Goal: Check status: Check status

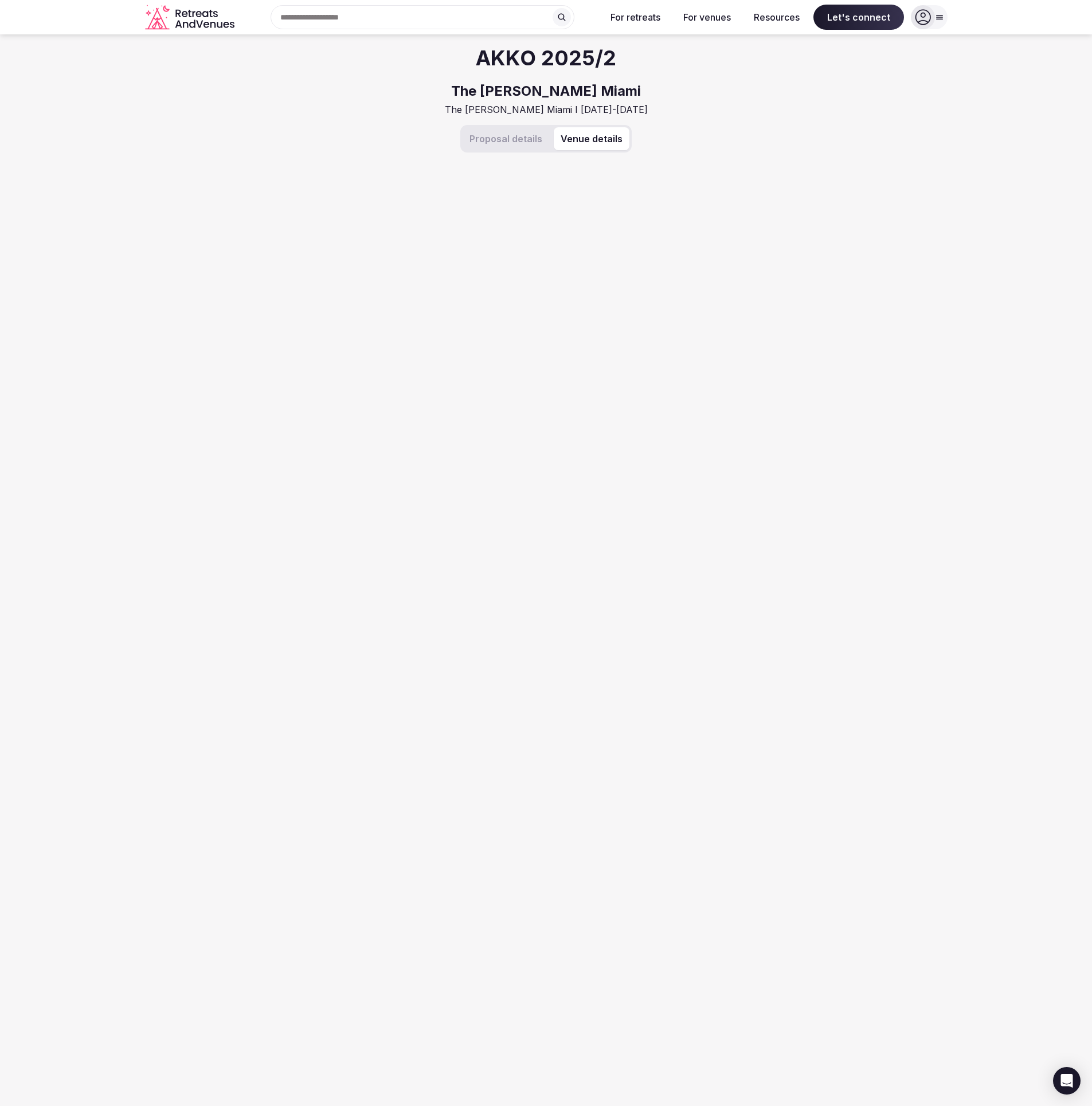
click at [583, 141] on button "Venue details" at bounding box center [591, 138] width 76 height 23
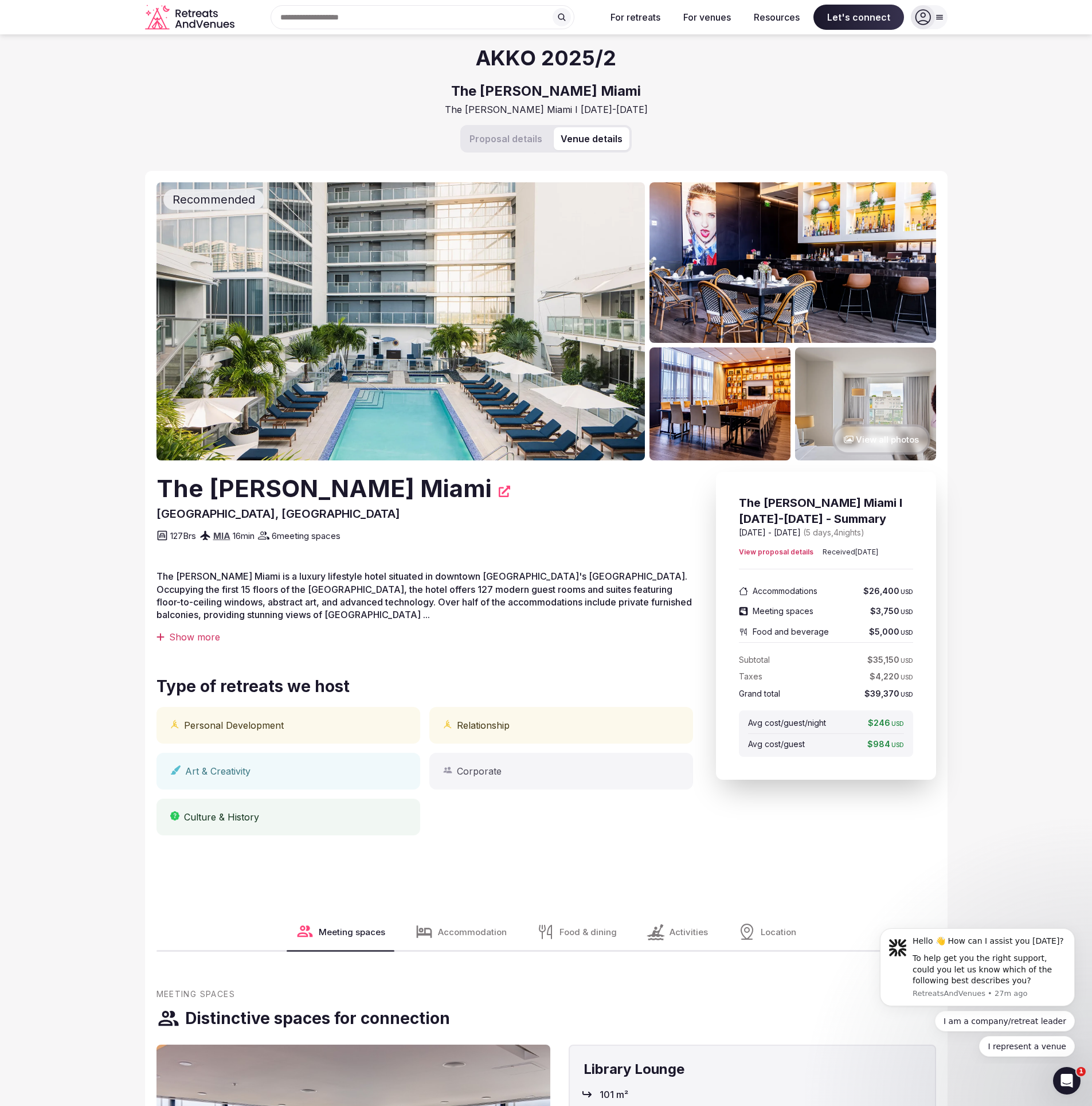
drag, startPoint x: 519, startPoint y: 147, endPoint x: 566, endPoint y: 146, distance: 47.0
click at [519, 147] on button "Proposal details" at bounding box center [506, 138] width 87 height 23
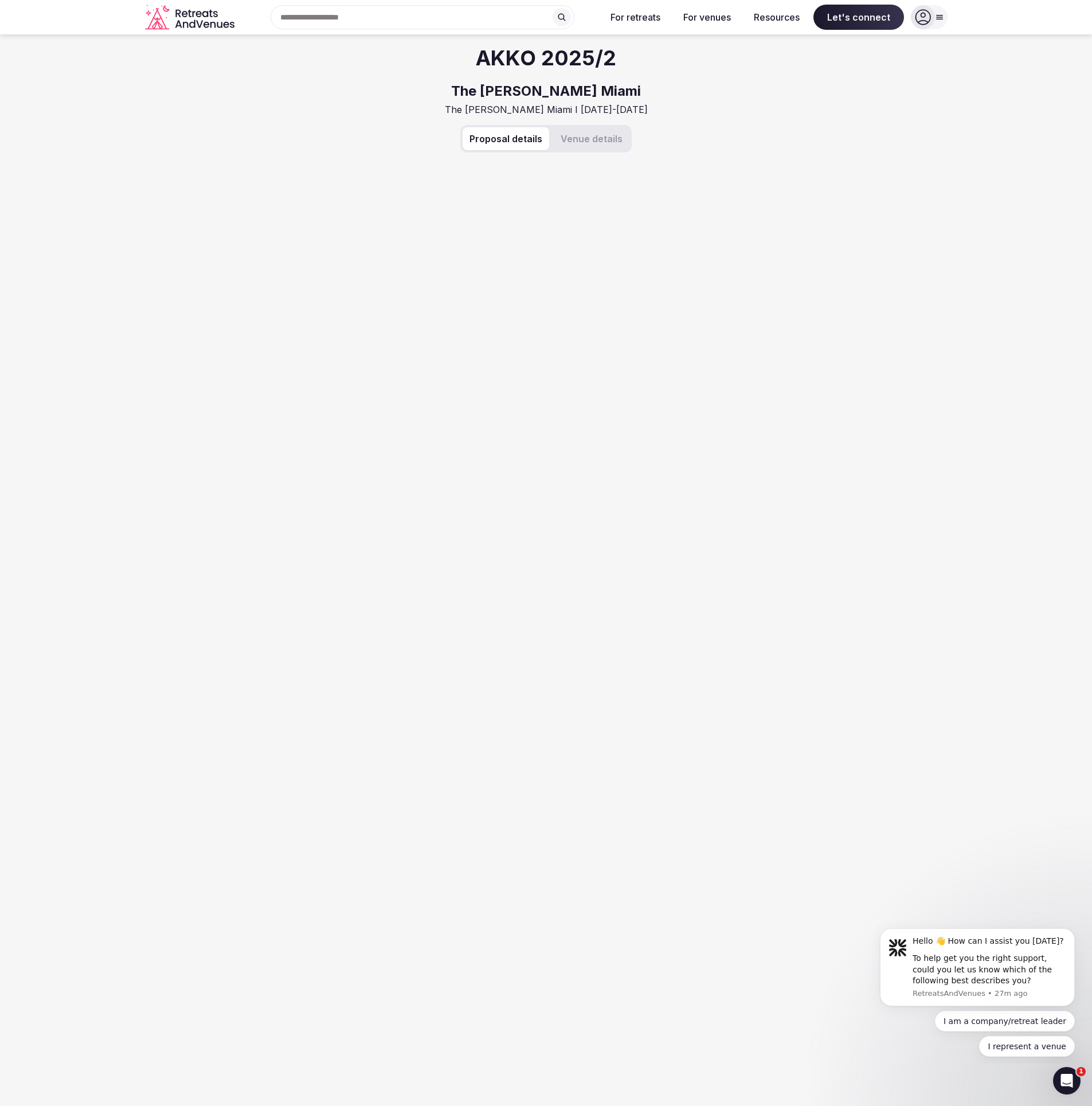
click at [591, 142] on button "Venue details" at bounding box center [591, 138] width 76 height 23
drag, startPoint x: 518, startPoint y: 140, endPoint x: 577, endPoint y: 142, distance: 59.0
click at [520, 140] on button "Proposal details" at bounding box center [506, 138] width 87 height 23
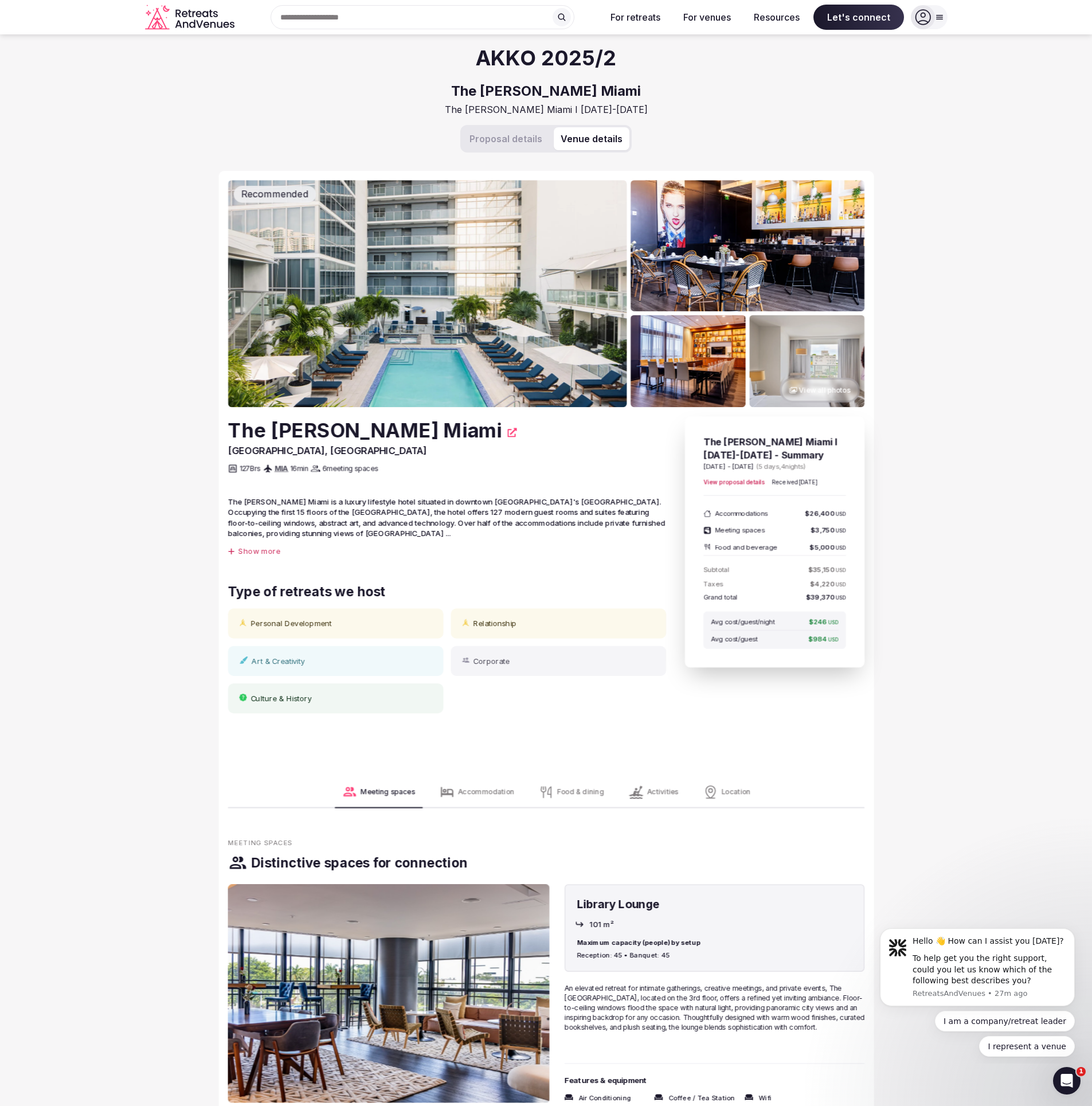
click at [577, 142] on button "Venue details" at bounding box center [591, 138] width 76 height 23
